Goal: Task Accomplishment & Management: Manage account settings

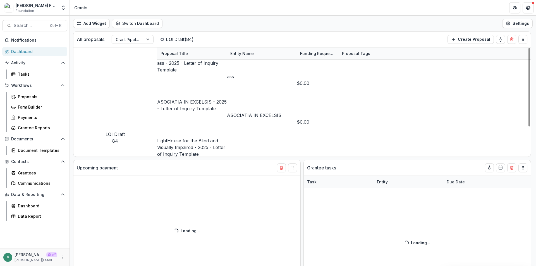
click at [35, 37] on button "Notifications" at bounding box center [34, 40] width 65 height 9
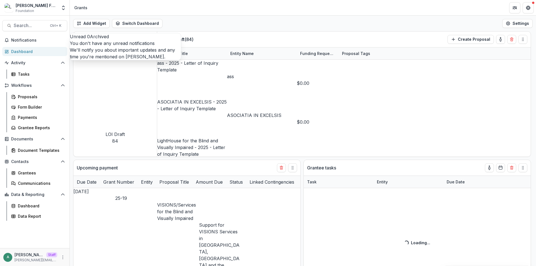
click at [197, 17] on div "Add Widget Switch Dashboard Grants Default Payments New Dashboard Settings" at bounding box center [303, 24] width 466 height 16
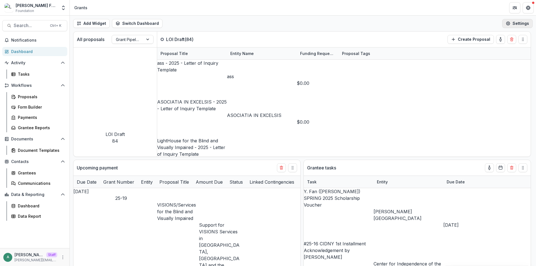
click at [518, 20] on button "Settings" at bounding box center [517, 23] width 30 height 9
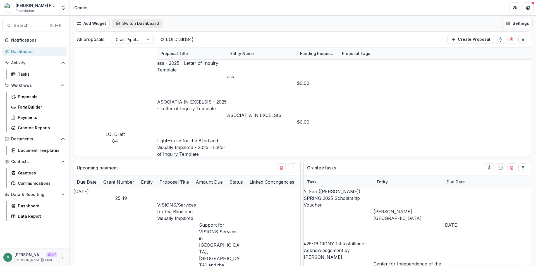
click at [140, 26] on button "Switch Dashboard" at bounding box center [137, 23] width 51 height 9
click at [131, 46] on span "Default" at bounding box center [147, 45] width 44 height 6
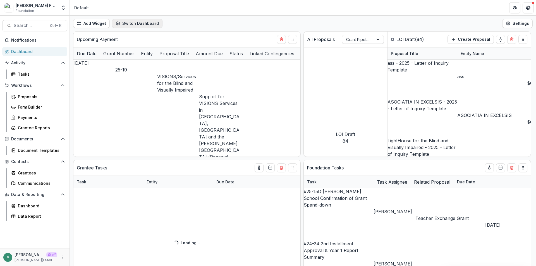
click at [142, 24] on button "Switch Dashboard" at bounding box center [137, 23] width 51 height 9
click at [143, 53] on span "Payments" at bounding box center [147, 55] width 44 height 6
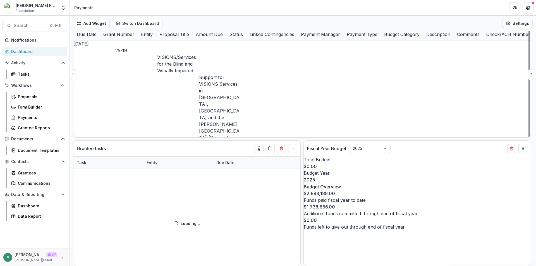
scroll to position [0, 0]
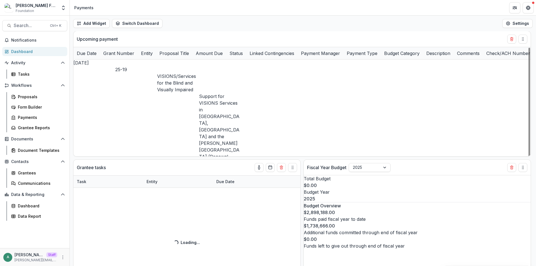
click at [130, 23] on button "Switch Dashboard" at bounding box center [137, 23] width 51 height 9
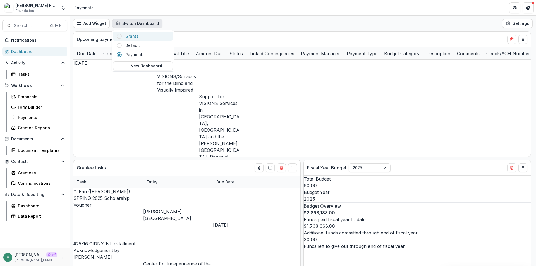
click at [134, 35] on span "Grants" at bounding box center [147, 36] width 44 height 6
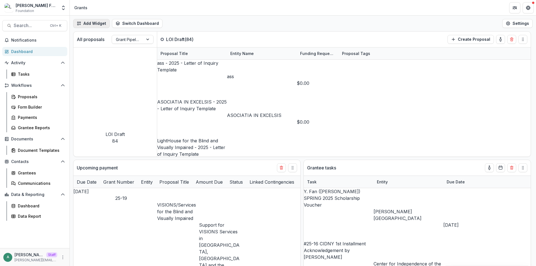
click at [91, 25] on button "Add Widget" at bounding box center [91, 23] width 37 height 9
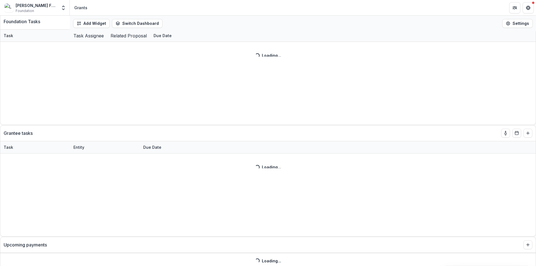
scroll to position [573, 0]
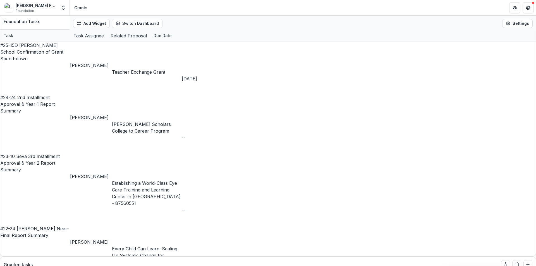
click at [4, 6] on icon "Close" at bounding box center [2, 4] width 4 height 4
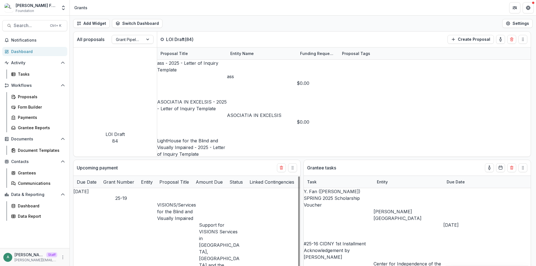
click at [63, 257] on icon "More" at bounding box center [63, 257] width 4 height 4
click at [86, 243] on link "User Settings" at bounding box center [100, 245] width 60 height 9
